Goal: Task Accomplishment & Management: Manage account settings

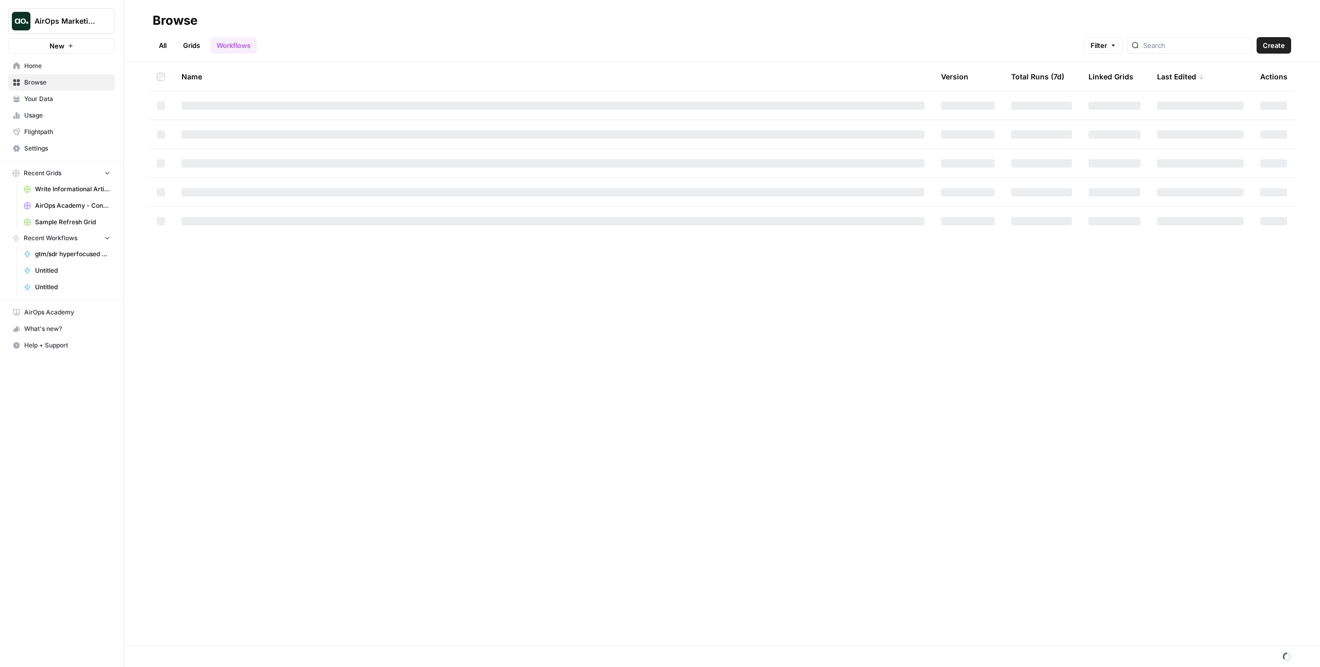
click at [37, 145] on span "Settings" at bounding box center [67, 148] width 86 height 9
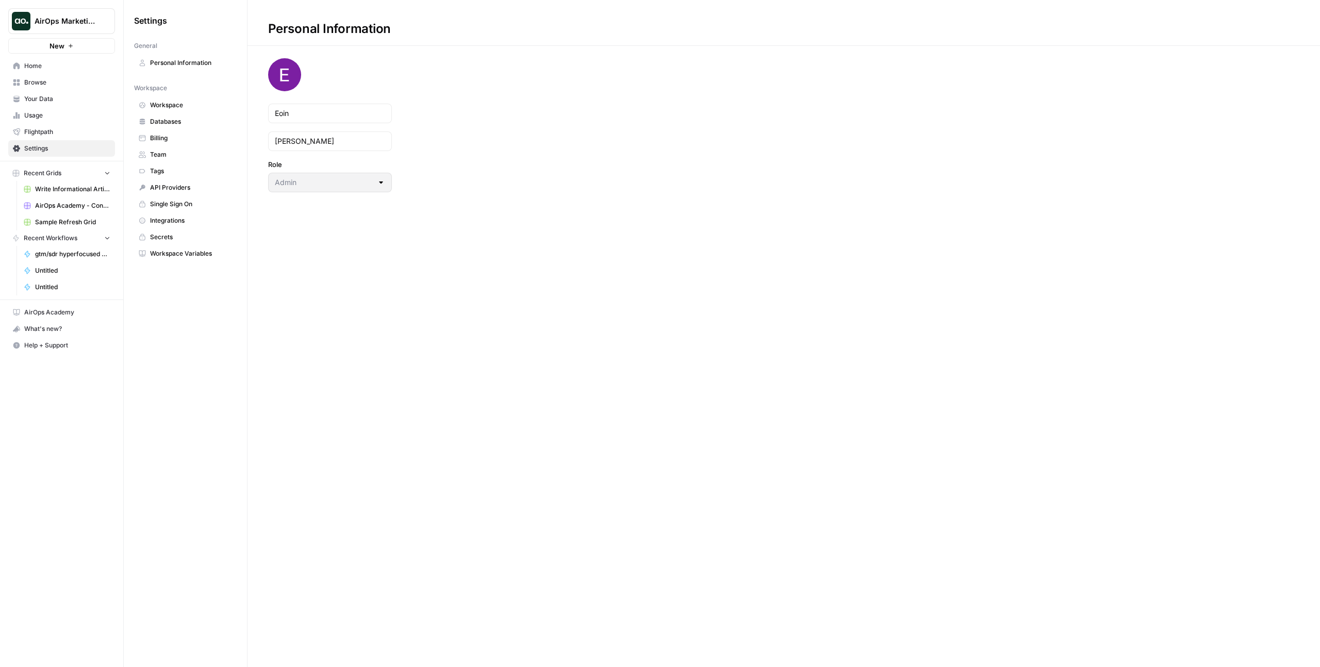
click at [174, 138] on span "Billing" at bounding box center [191, 138] width 82 height 9
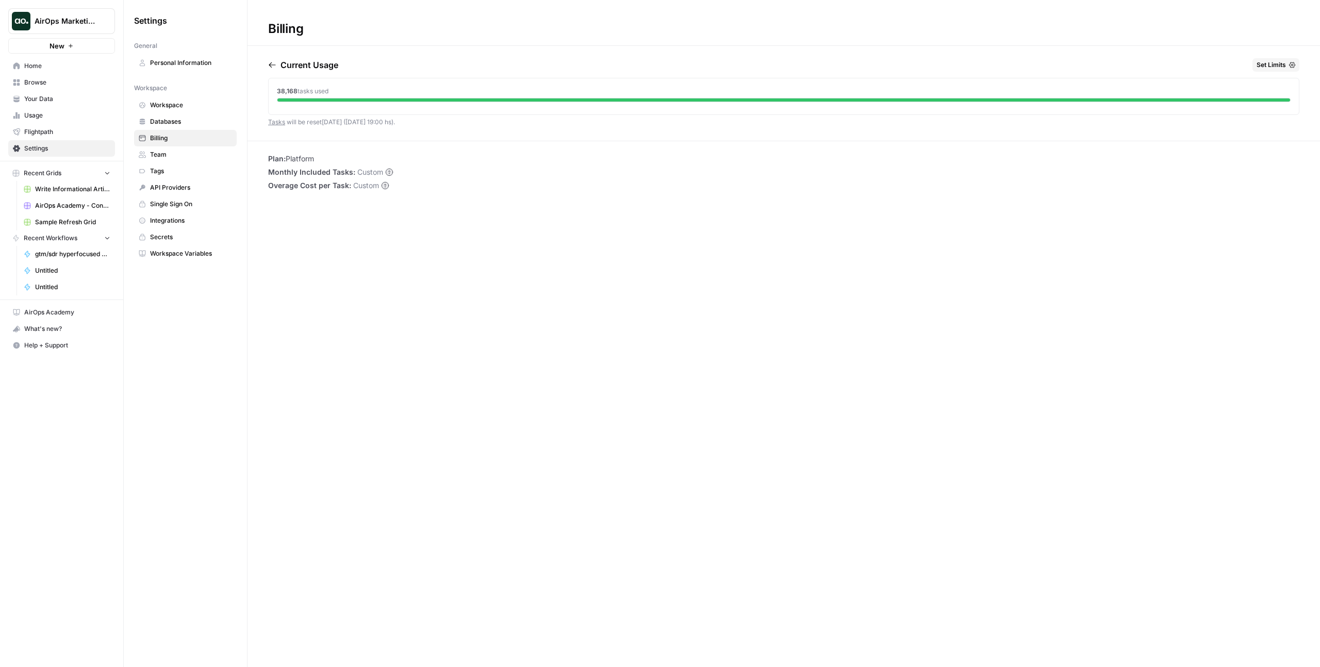
click at [1279, 66] on span "Set Limits" at bounding box center [1270, 64] width 29 height 9
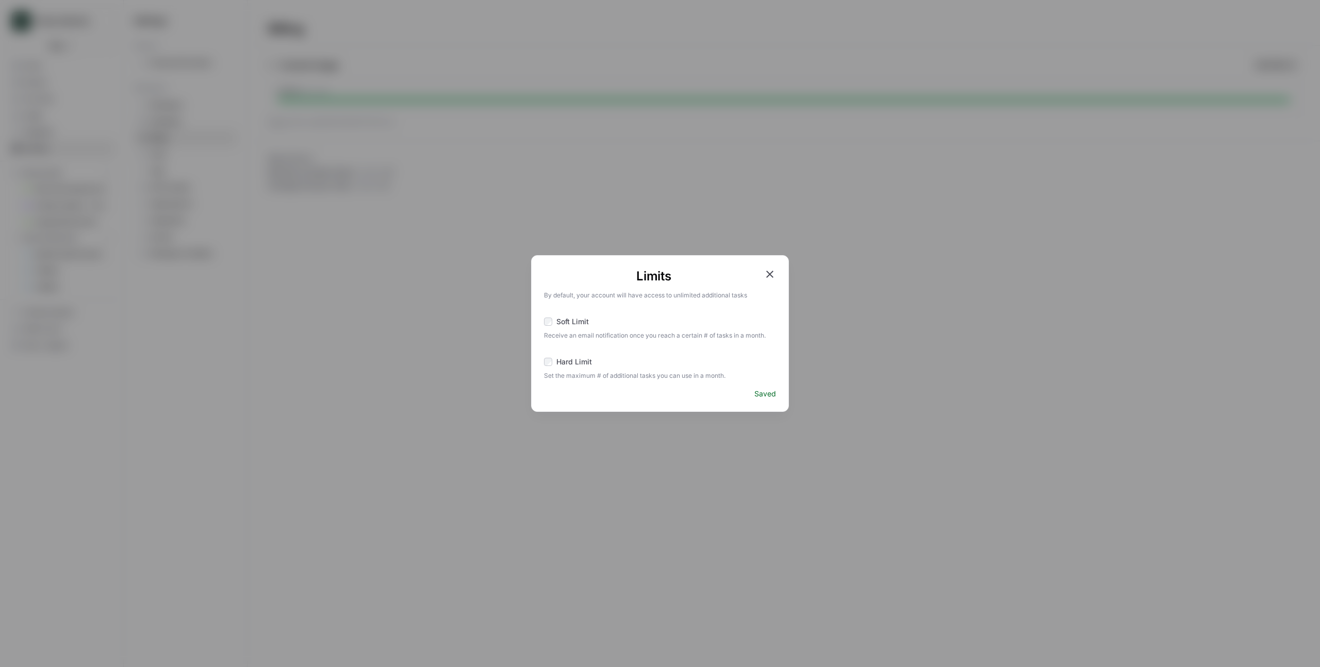
click at [770, 275] on icon "button" at bounding box center [769, 274] width 12 height 12
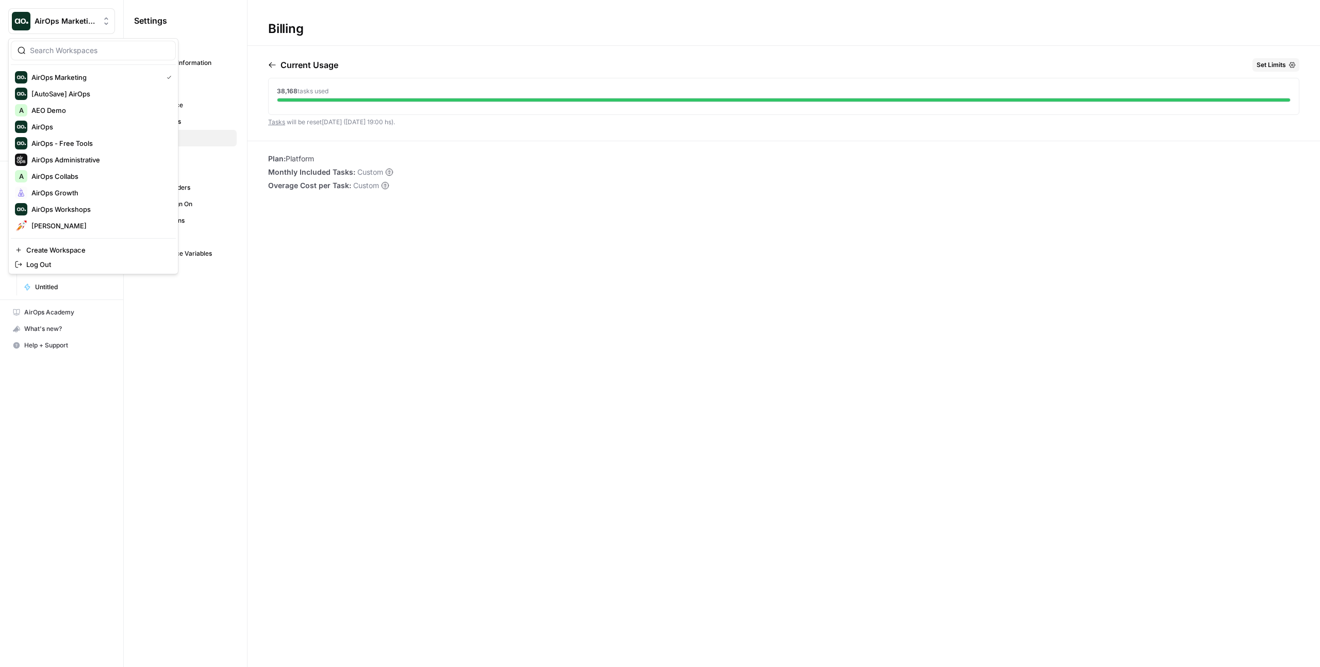
click at [82, 17] on span "AirOps Marketing" at bounding box center [66, 21] width 62 height 10
click at [77, 118] on span "HeyGen" at bounding box center [99, 121] width 136 height 10
